Goal: Task Accomplishment & Management: Manage account settings

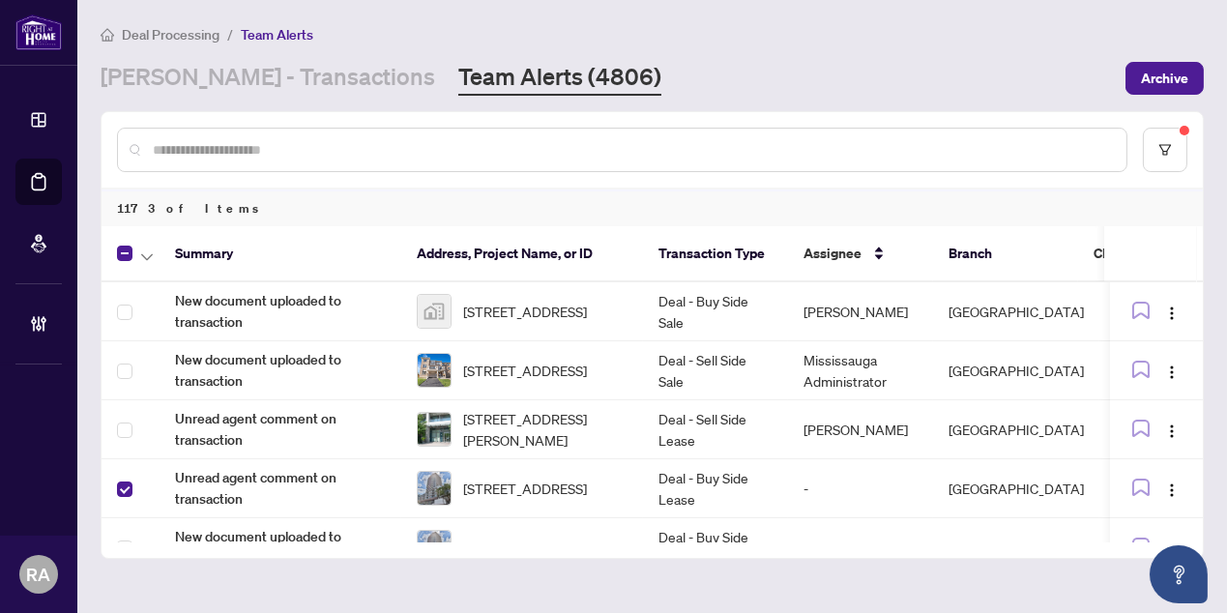
scroll to position [147, 0]
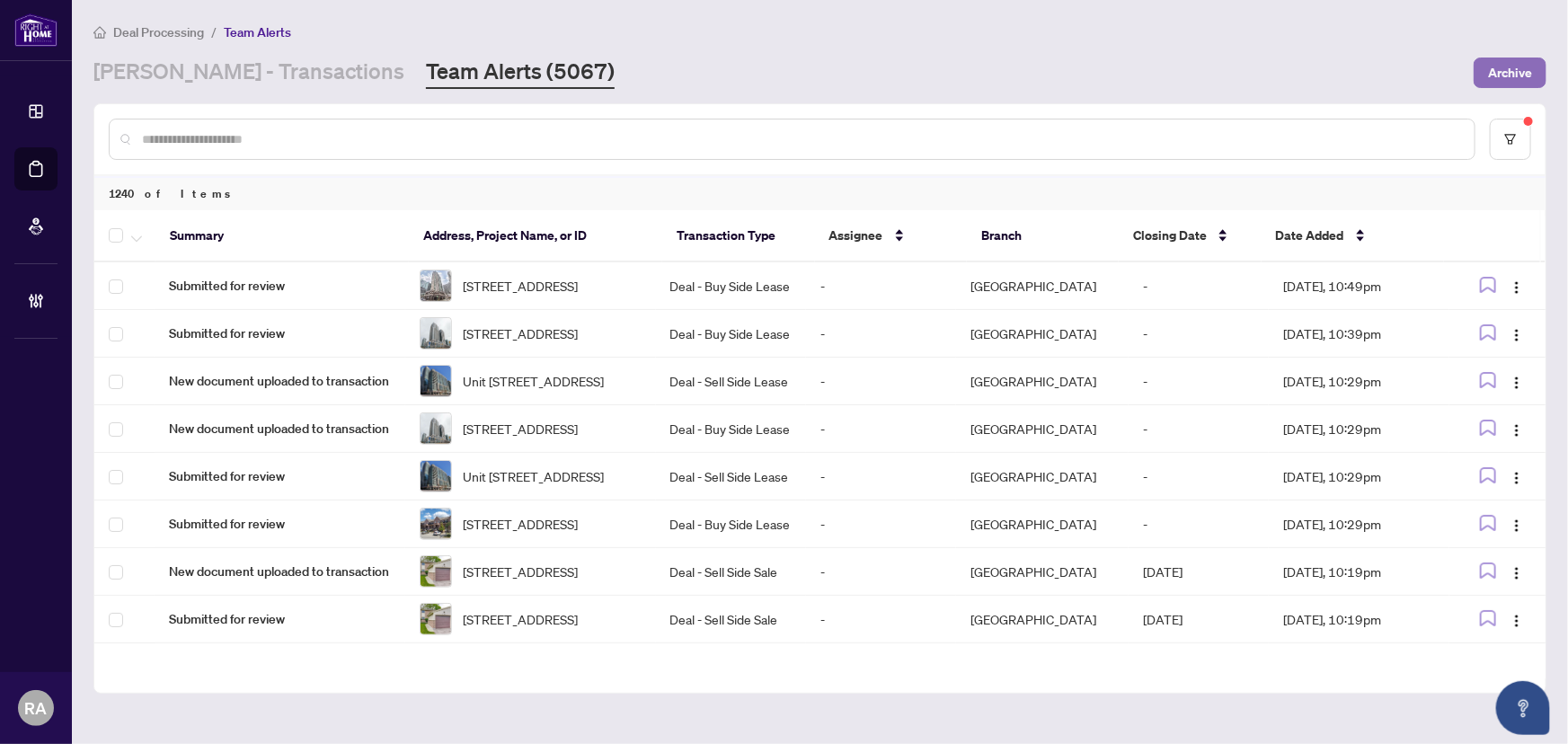
click at [1509, 74] on span "Archive" at bounding box center [1509, 72] width 44 height 29
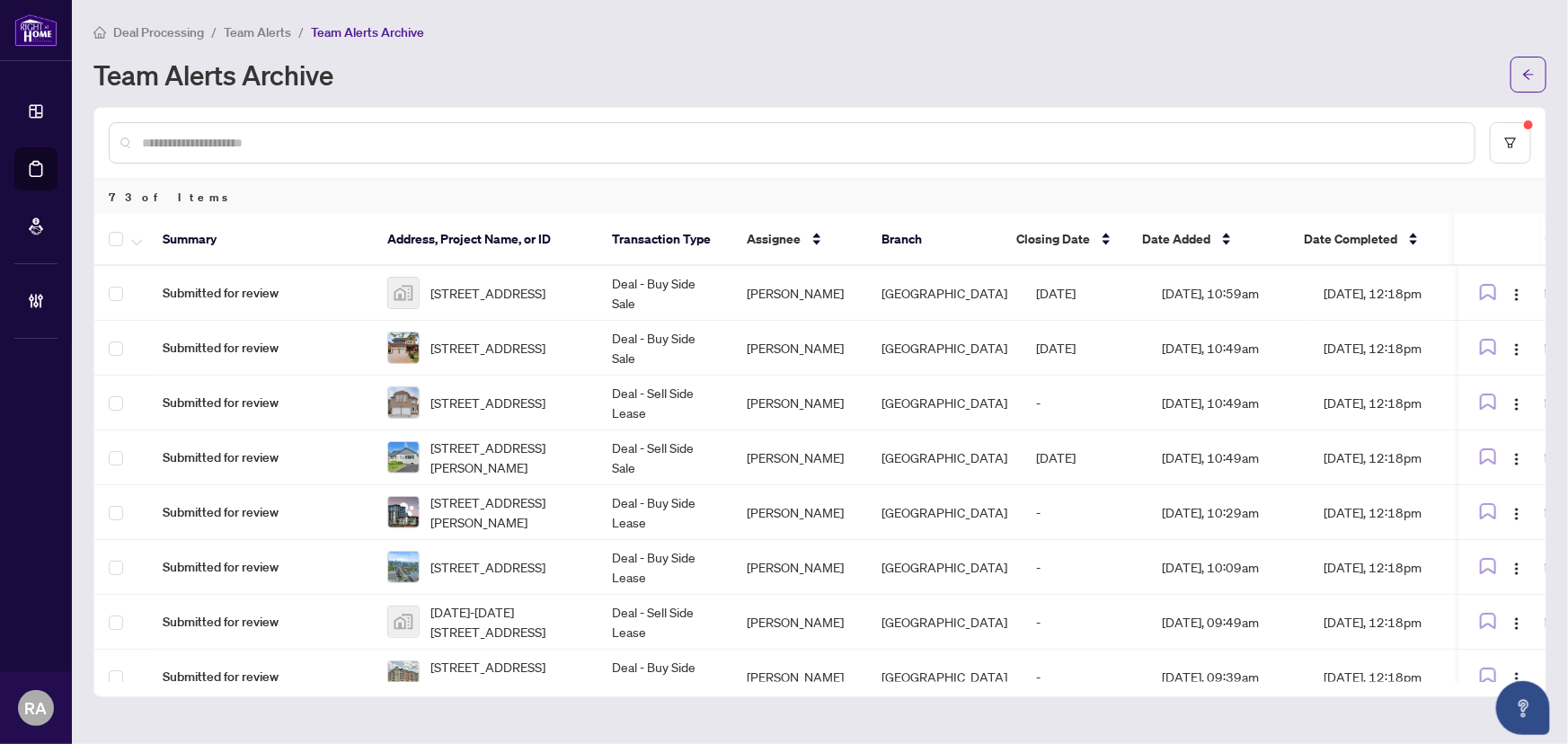
drag, startPoint x: 94, startPoint y: 718, endPoint x: 284, endPoint y: 539, distance: 261.0
click at [94, 719] on main "Deal Processing / Team Alerts / Team Alerts Archive Team Alerts Archive 73 of I…" at bounding box center [820, 372] width 1496 height 744
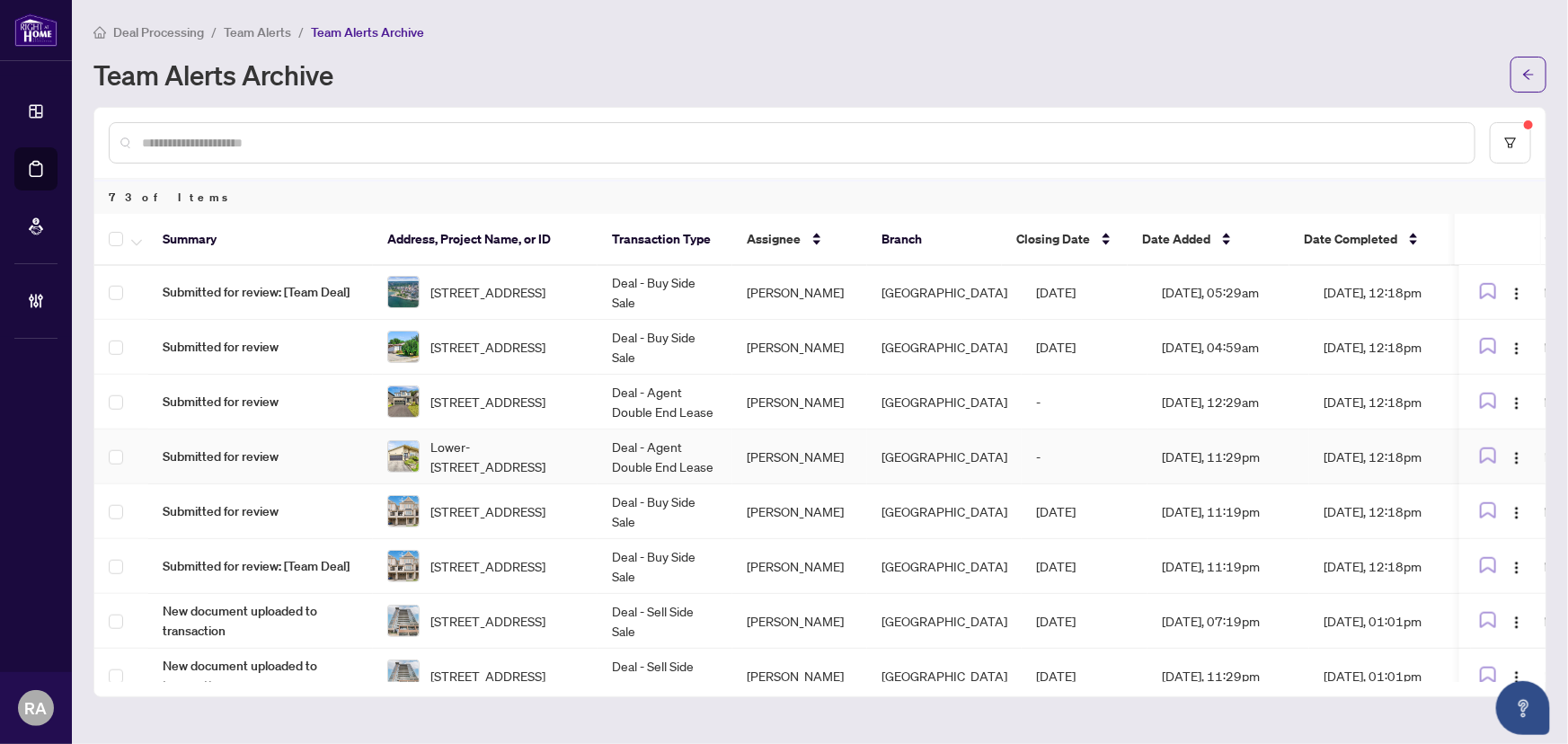
scroll to position [683, 0]
